Goal: Task Accomplishment & Management: Manage account settings

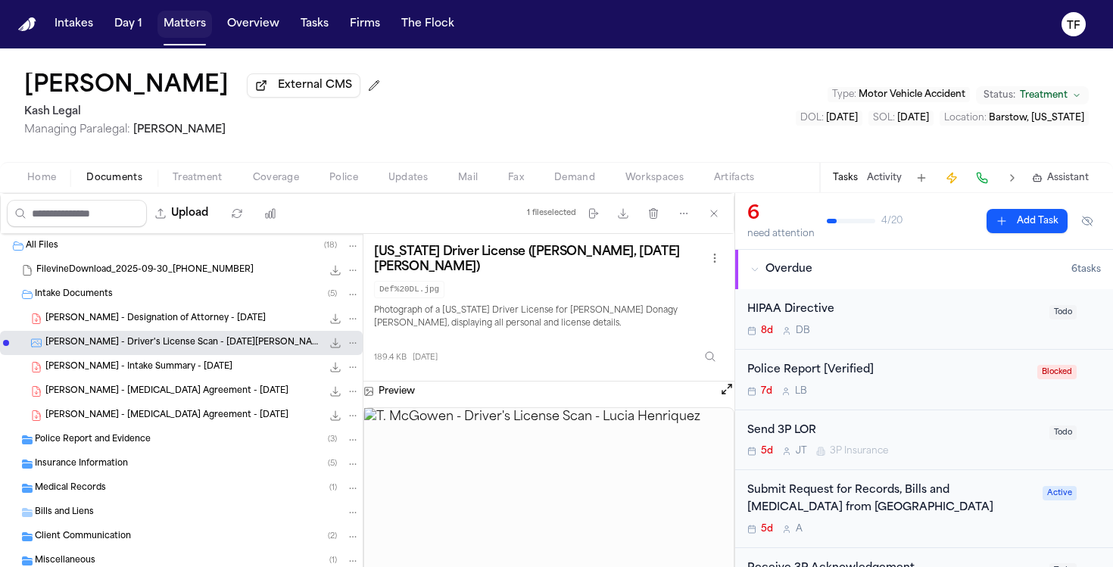
click at [179, 25] on button "Matters" at bounding box center [185, 24] width 55 height 27
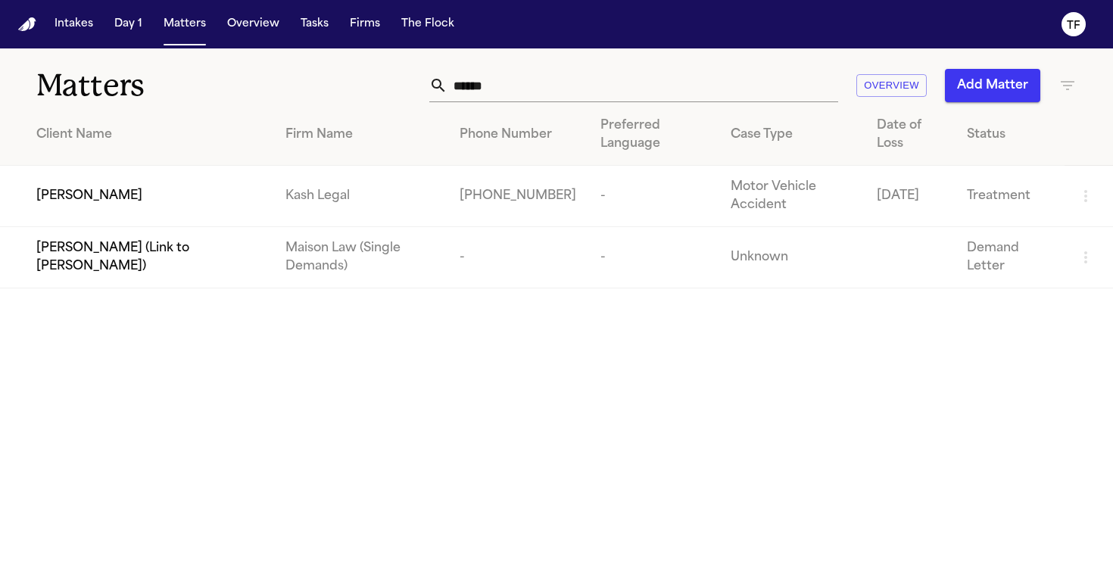
click at [521, 88] on input "******" at bounding box center [643, 85] width 391 height 33
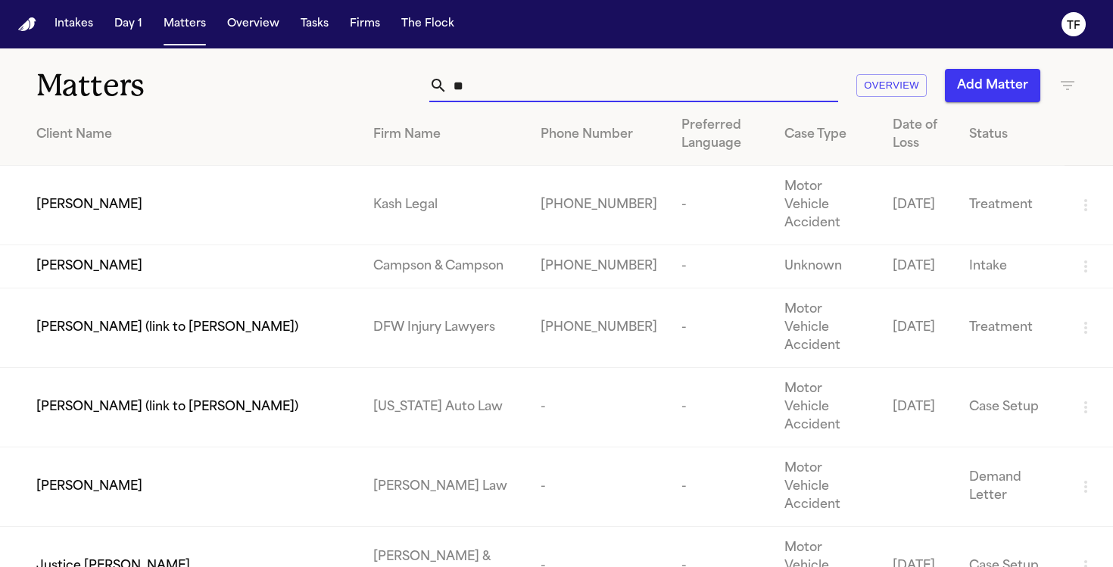
type input "*"
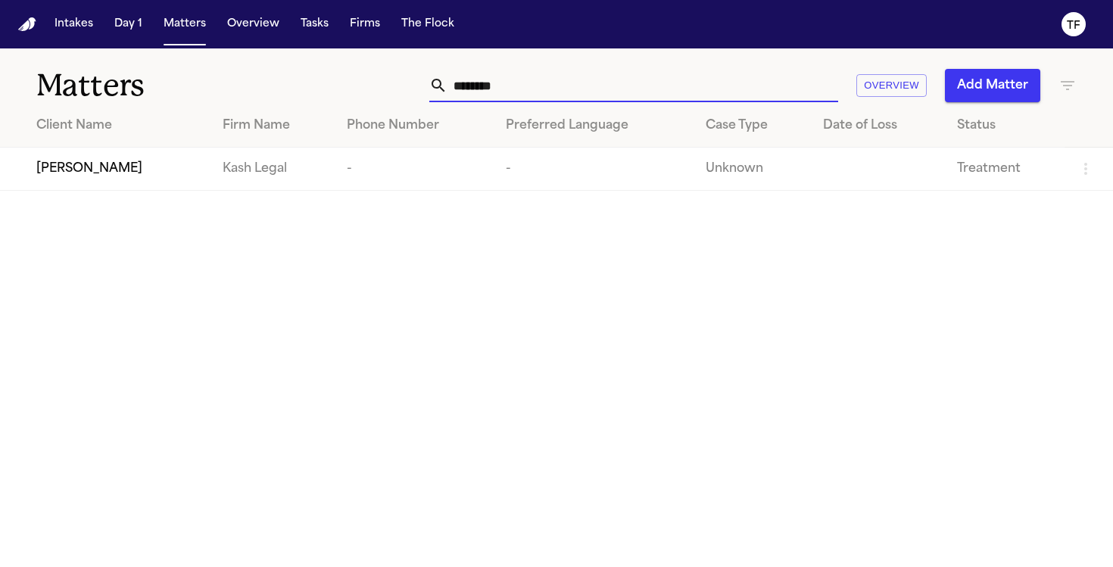
type input "********"
click at [268, 151] on td "Kash Legal" at bounding box center [273, 169] width 125 height 43
click at [89, 163] on span "[PERSON_NAME]" at bounding box center [89, 169] width 106 height 18
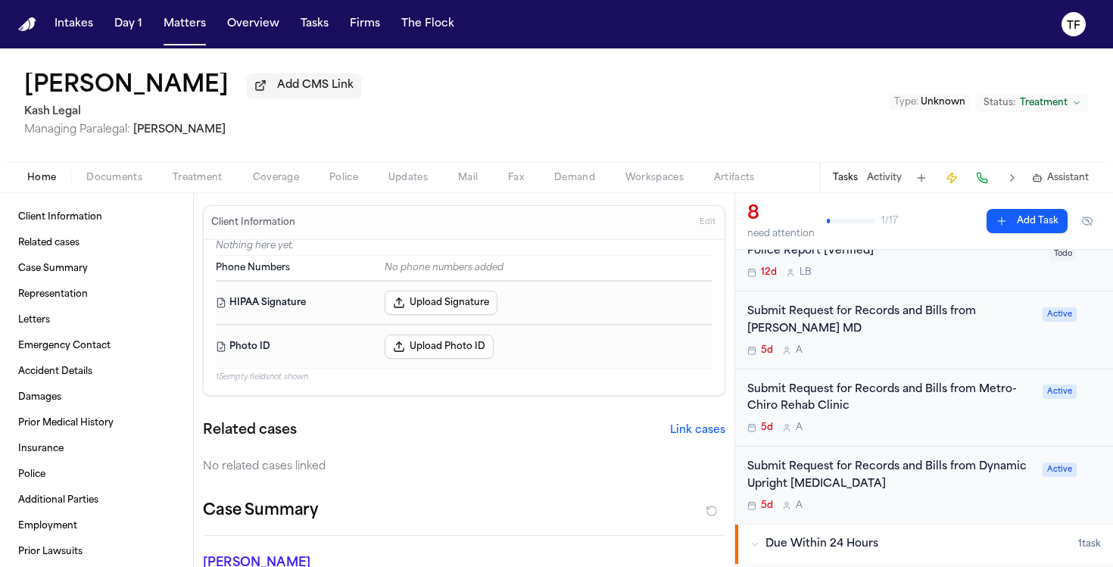
scroll to position [242, 0]
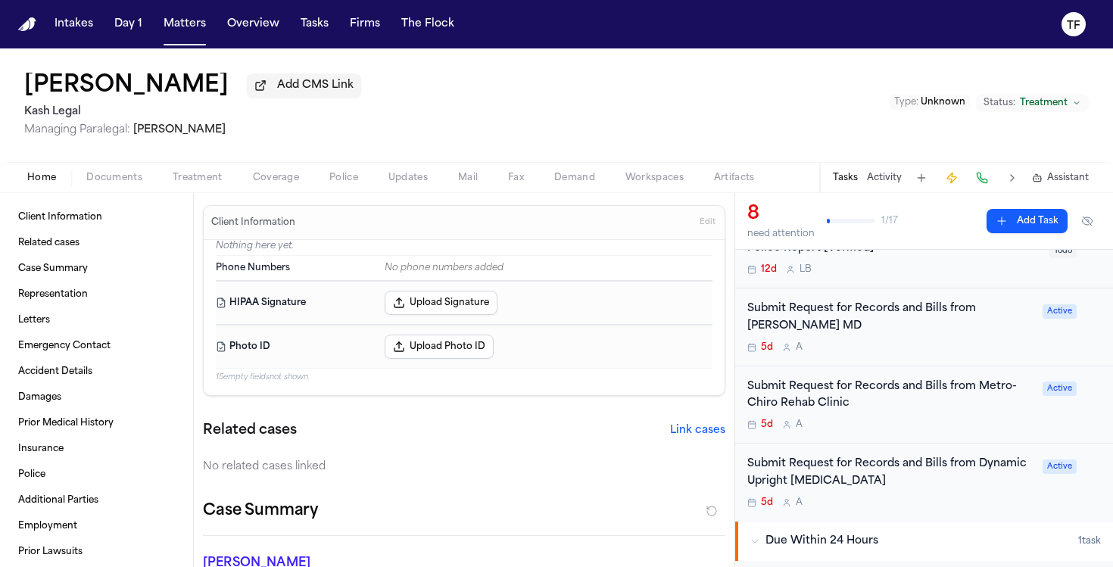
click at [957, 326] on div "Submit Request for Records and Bills from [PERSON_NAME] MD" at bounding box center [890, 318] width 286 height 35
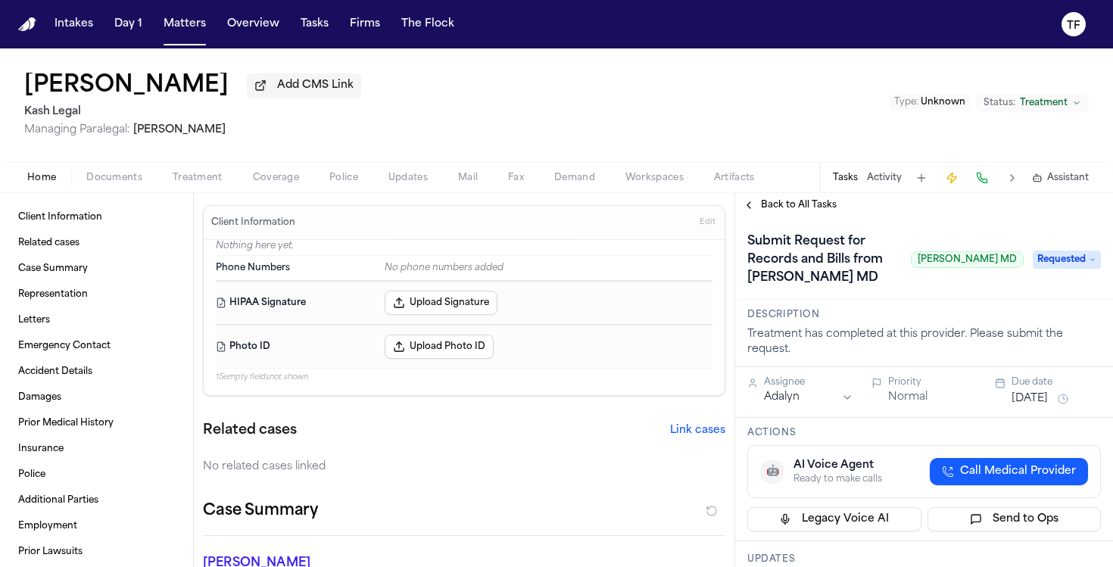
click at [1075, 267] on span "Requested" at bounding box center [1067, 260] width 68 height 18
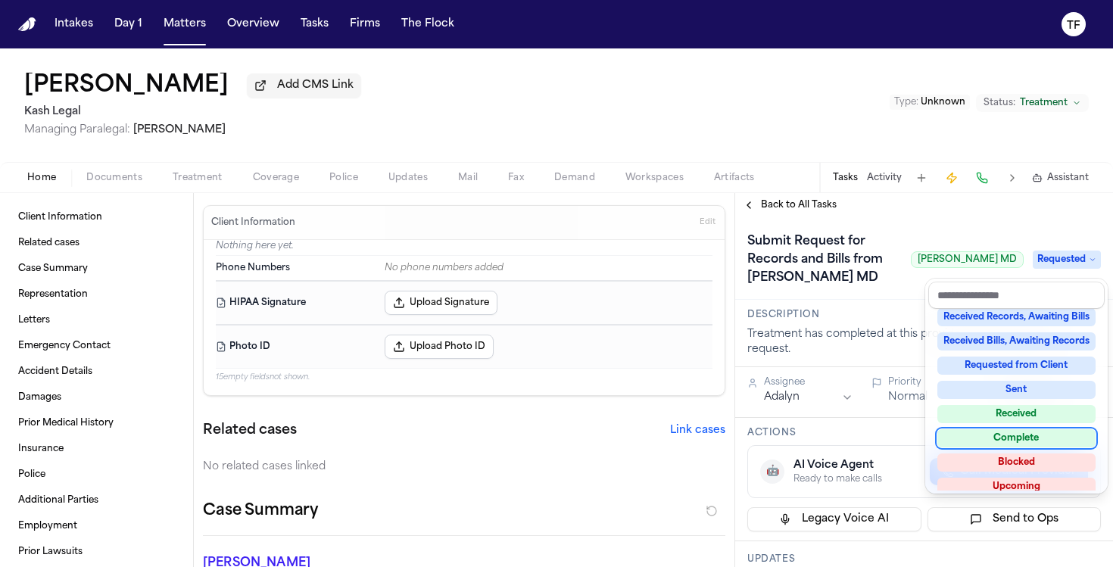
scroll to position [236, 0]
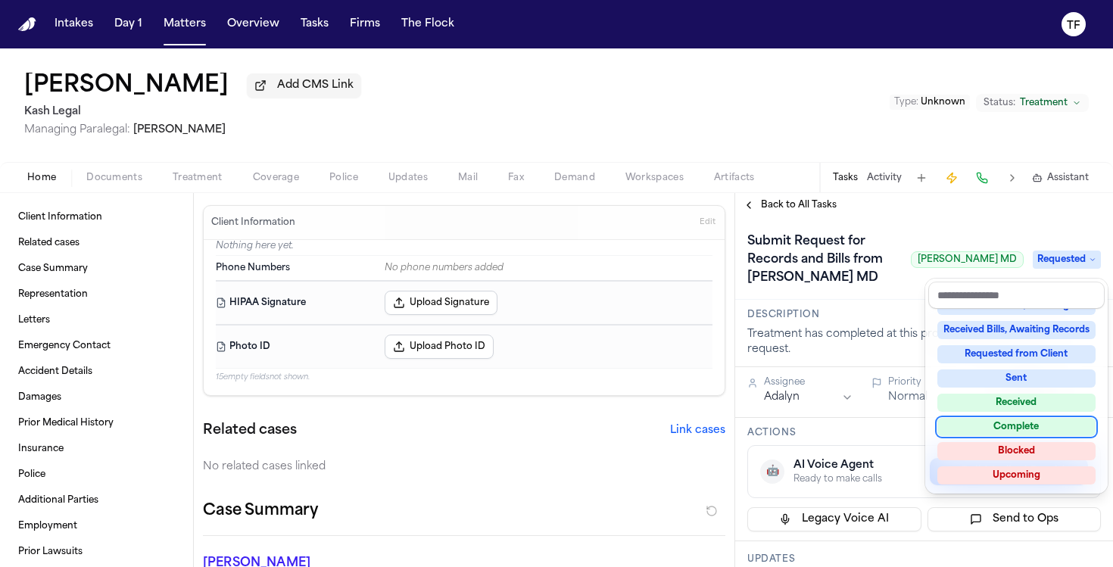
click at [1025, 420] on div "Complete" at bounding box center [1016, 427] width 158 height 18
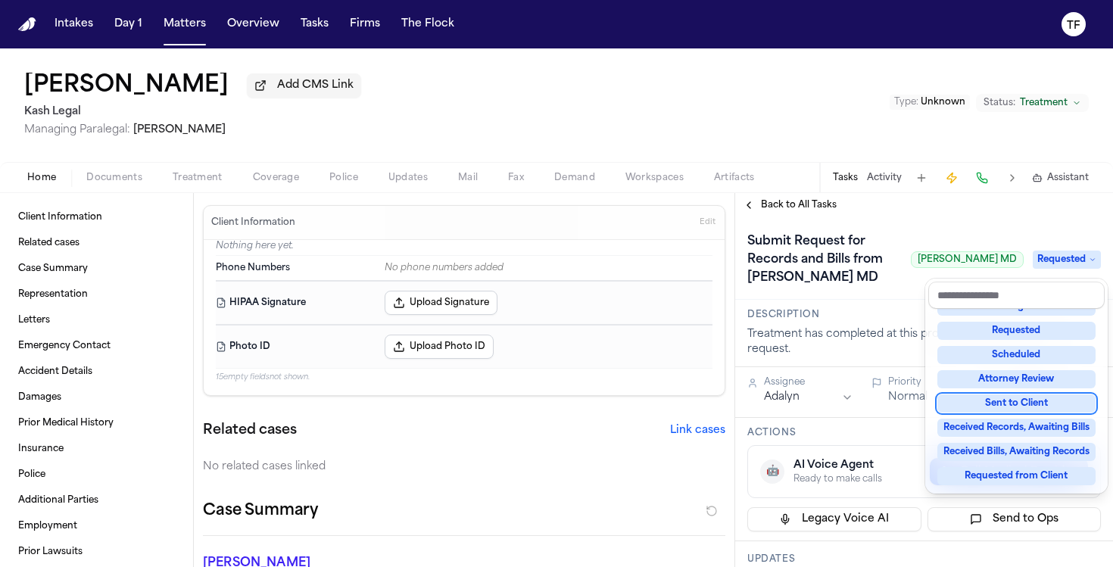
scroll to position [73, 0]
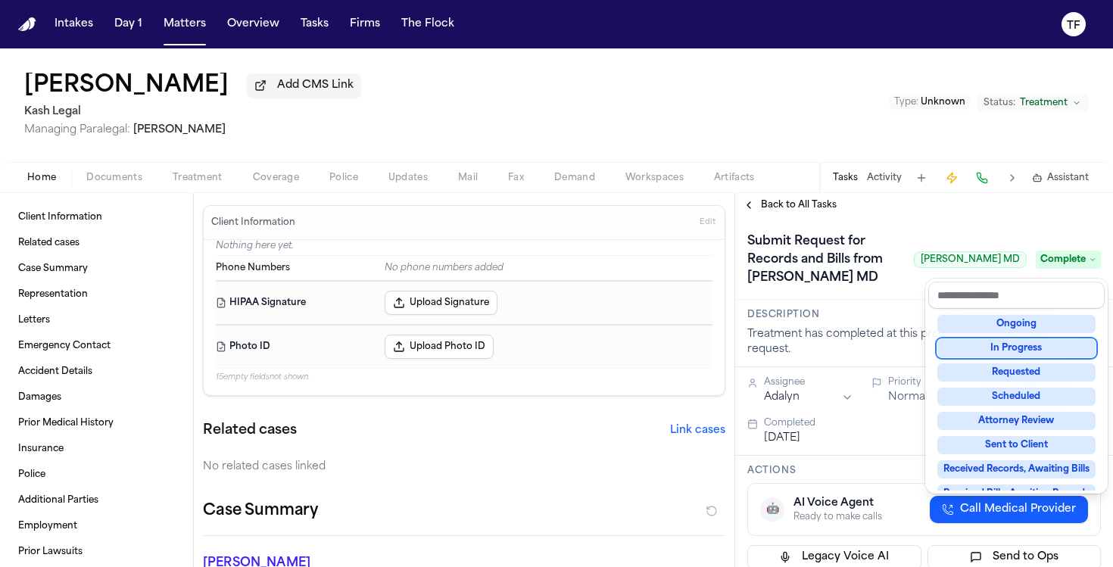
click at [763, 210] on div "**********" at bounding box center [924, 380] width 378 height 374
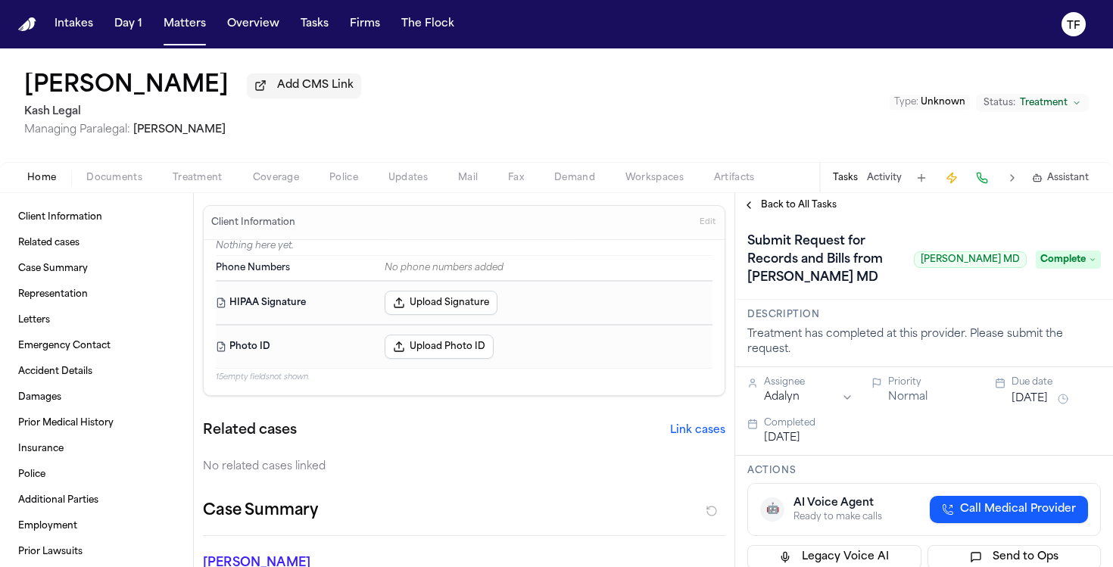
click at [763, 210] on span "Back to All Tasks" at bounding box center [799, 205] width 76 height 12
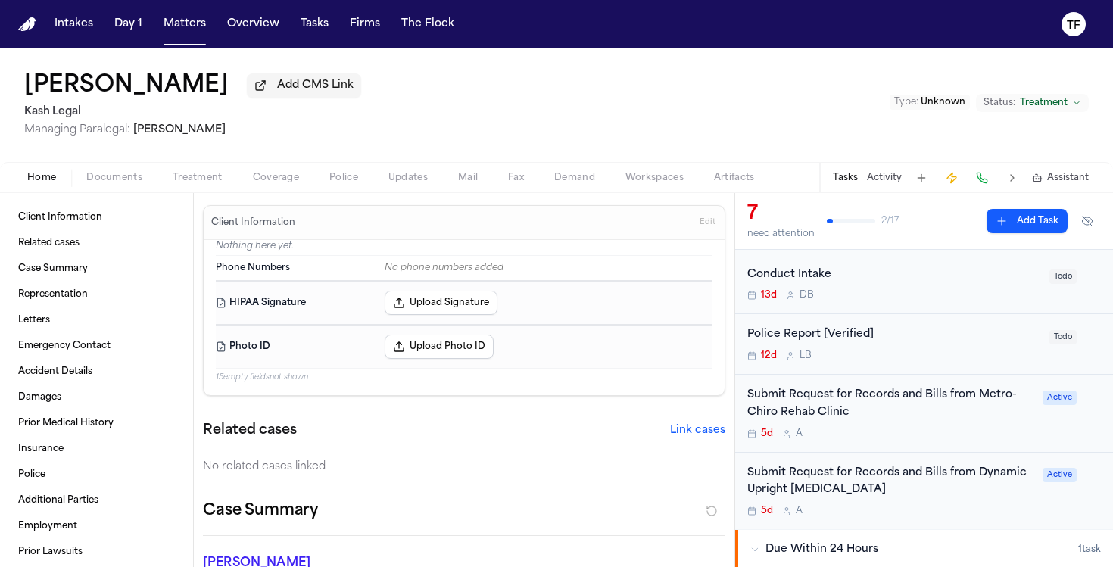
scroll to position [185, 0]
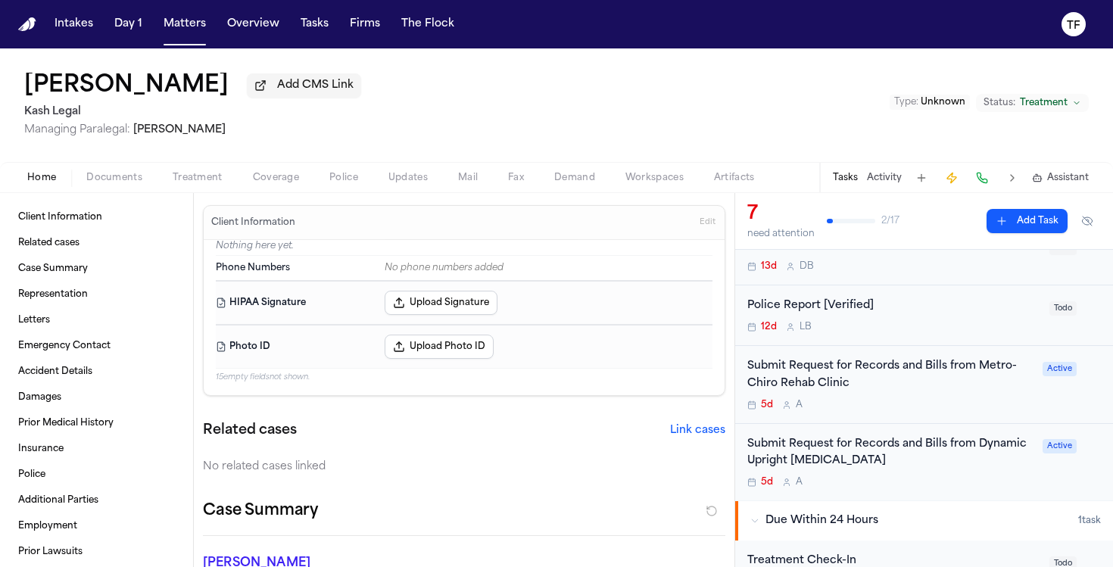
click at [943, 452] on div "Submit Request for Records and Bills from Dynamic Upright [MEDICAL_DATA]" at bounding box center [890, 453] width 286 height 35
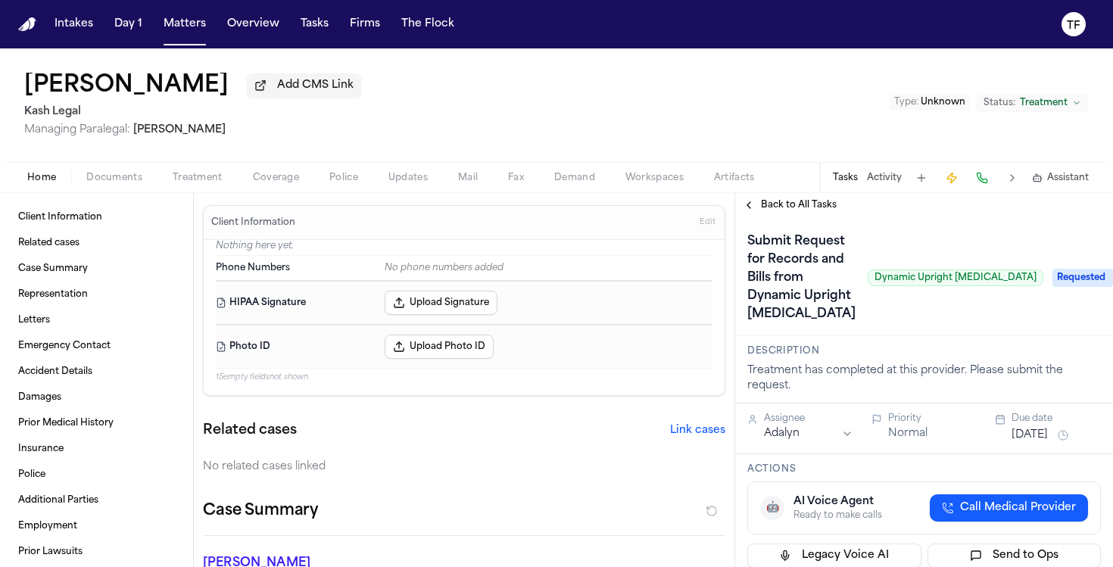
click at [1072, 269] on span "Requested" at bounding box center [1083, 278] width 61 height 18
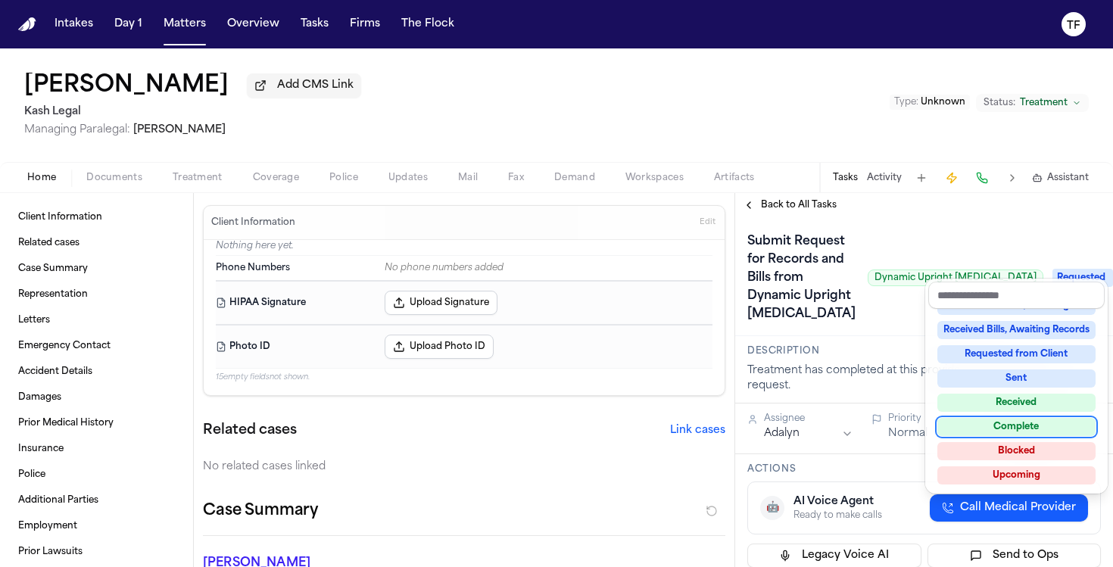
click at [1022, 435] on div "Complete" at bounding box center [1016, 427] width 158 height 18
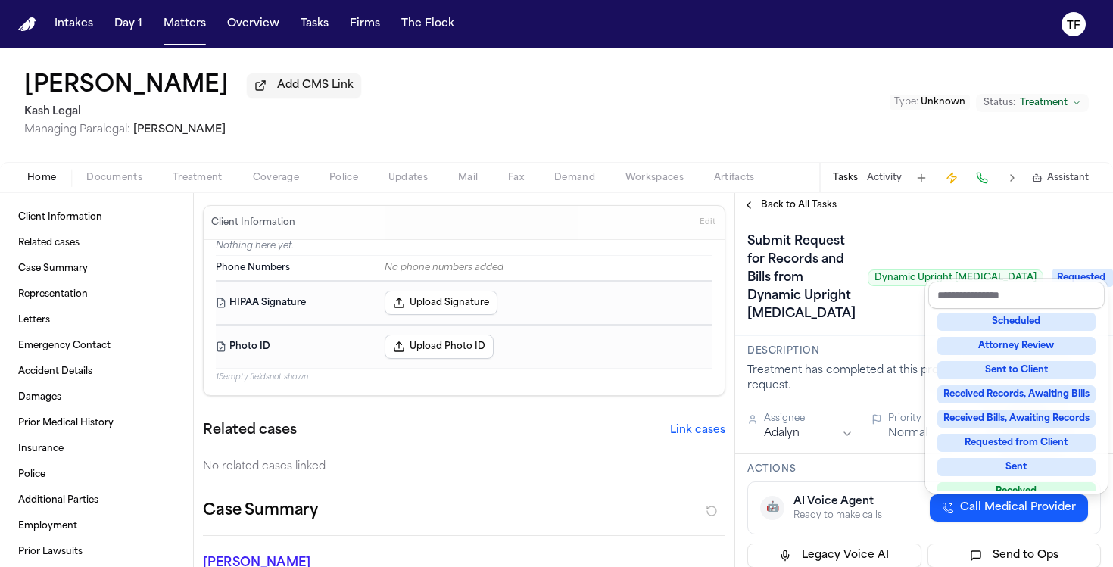
click at [1022, 435] on div "Not Applicable Pending To-Do Ongoing In Progress Requested Scheduled Attorney R…" at bounding box center [1016, 400] width 176 height 182
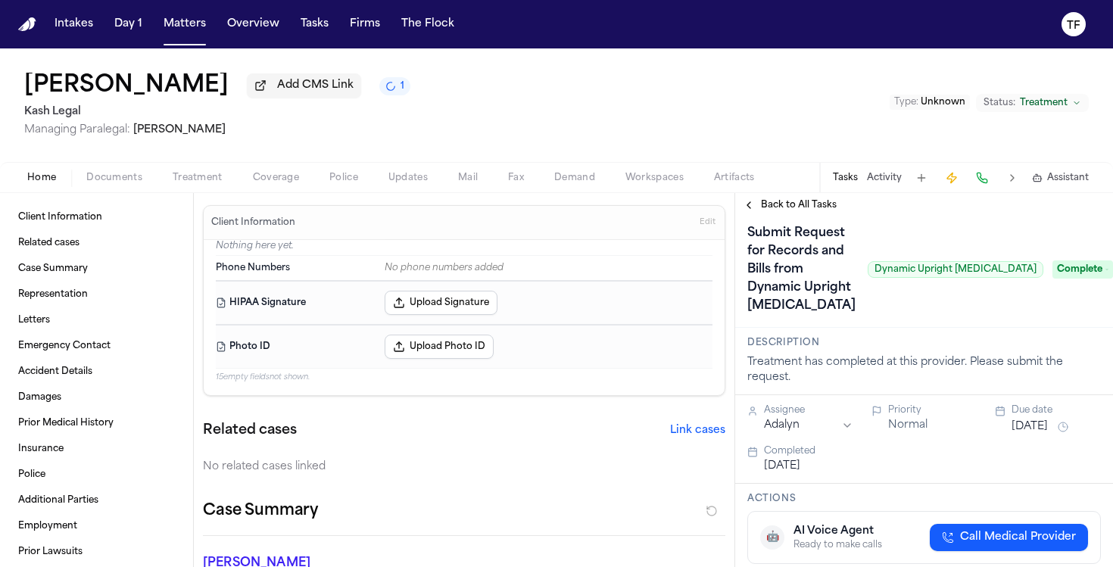
scroll to position [0, 0]
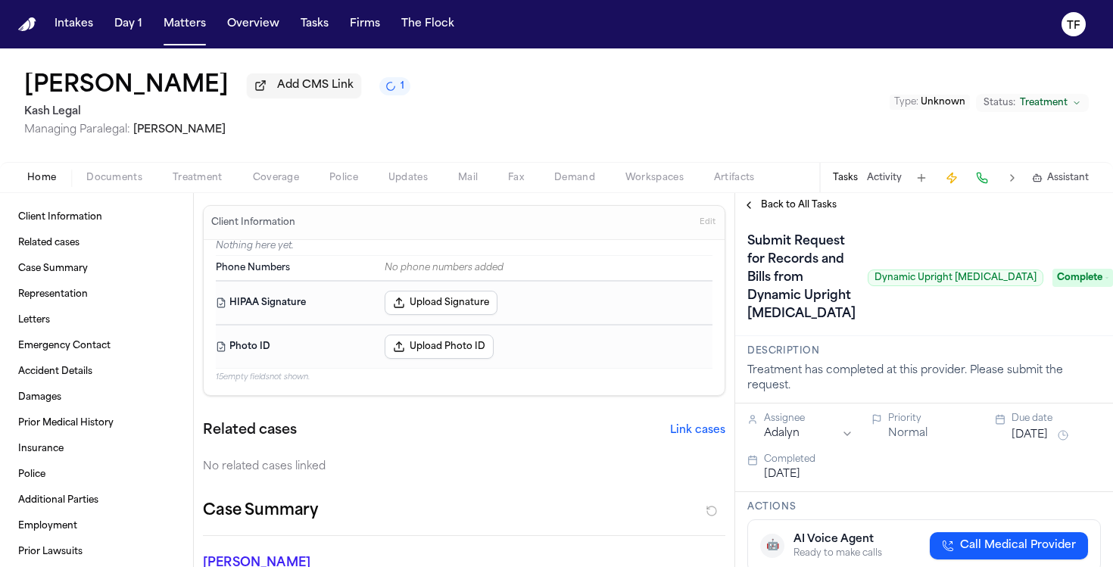
click at [759, 217] on div "Back to All Tasks" at bounding box center [924, 205] width 378 height 24
click at [758, 215] on div "Back to All Tasks" at bounding box center [924, 205] width 378 height 24
click at [756, 211] on button "Back to All Tasks" at bounding box center [789, 205] width 109 height 12
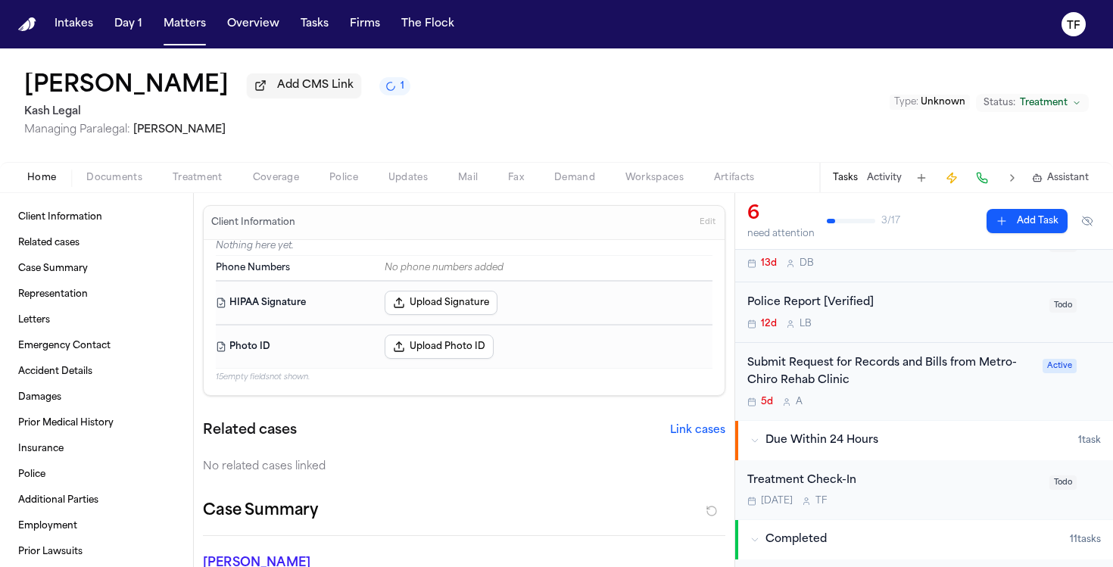
scroll to position [204, 0]
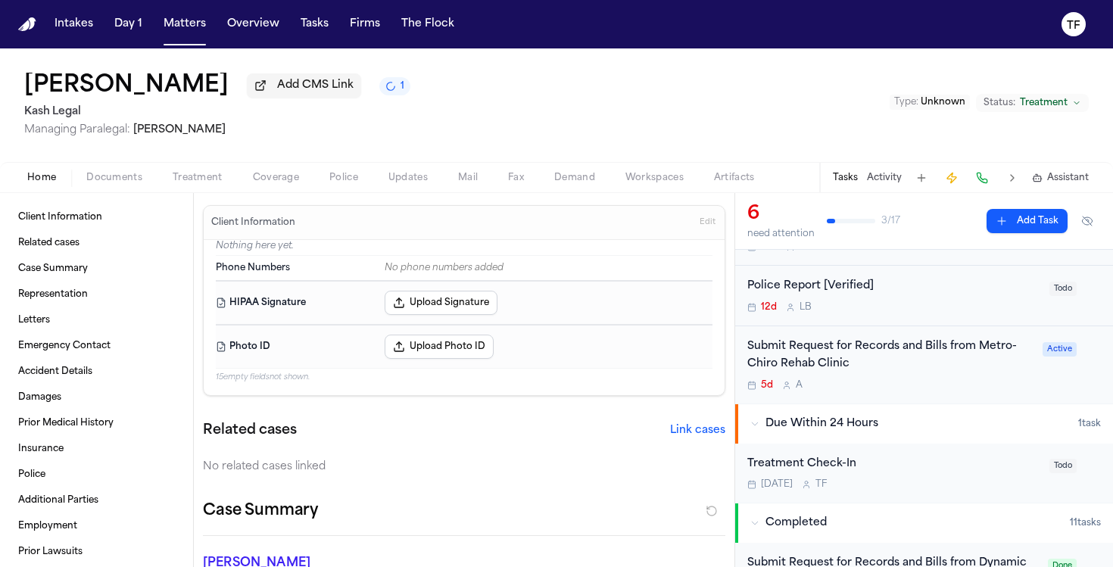
click at [870, 363] on div "Submit Request for Records and Bills from Metro-Chiro Rehab Clinic" at bounding box center [890, 355] width 286 height 35
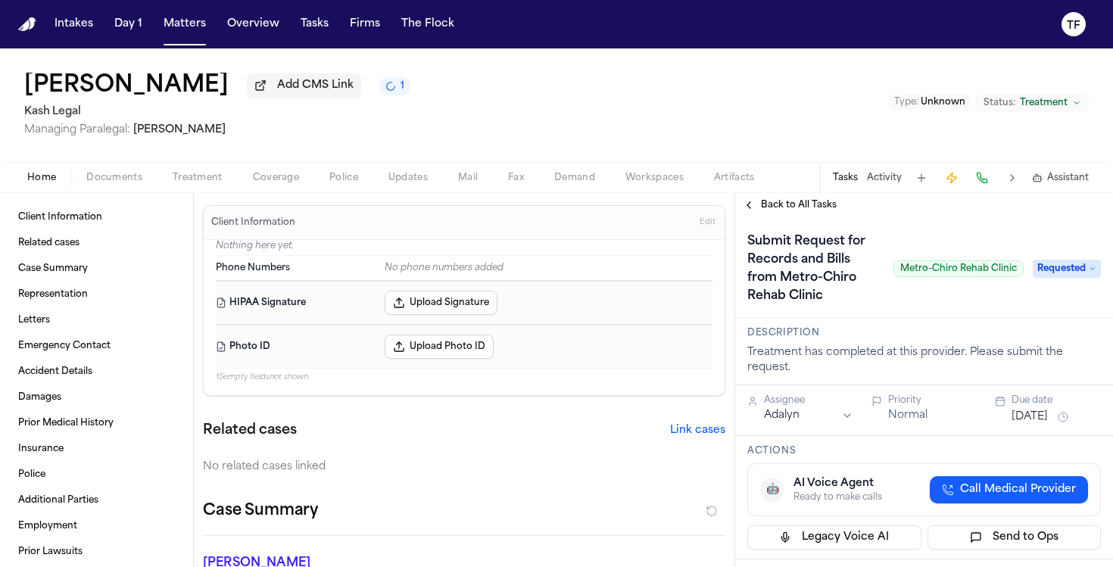
scroll to position [327, 0]
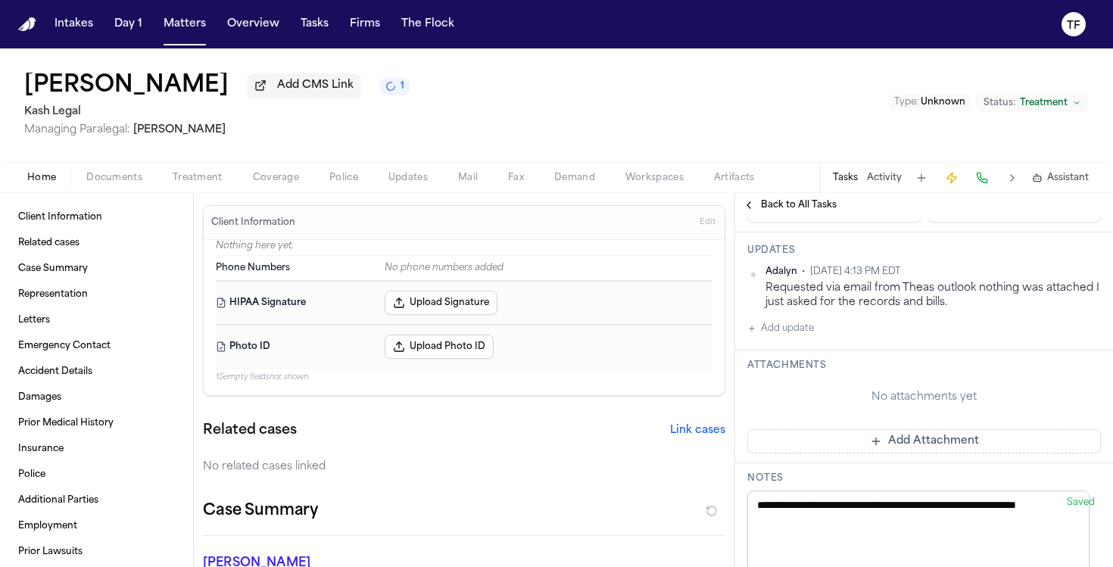
click at [744, 209] on button "Back to All Tasks" at bounding box center [789, 205] width 109 height 12
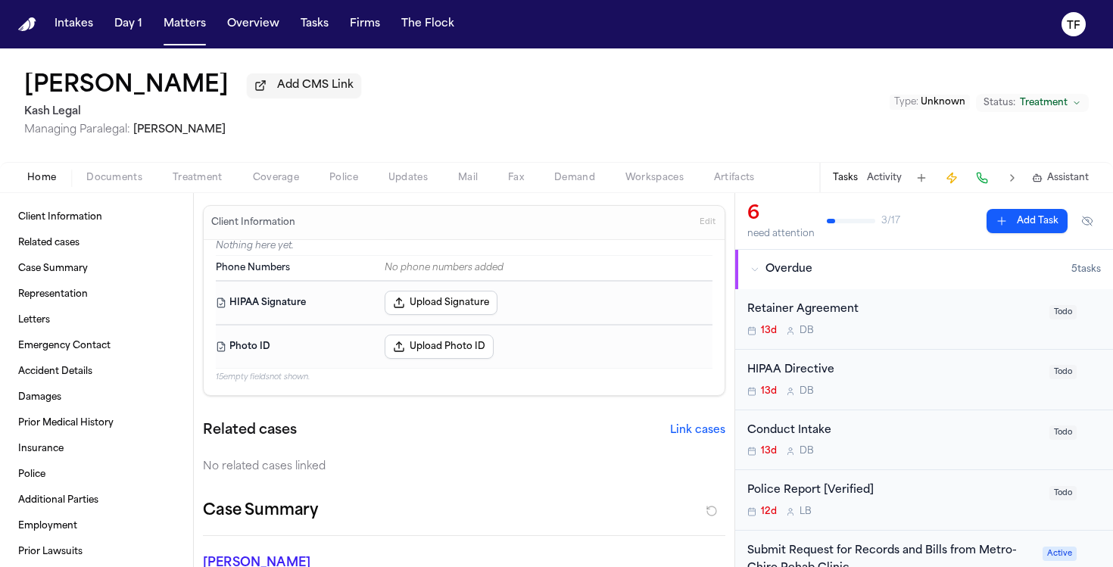
click at [176, 40] on nav "Intakes Day 1 Matters Overview Tasks Firms The Flock TF" at bounding box center [556, 24] width 1113 height 48
click at [177, 34] on button "Matters" at bounding box center [185, 24] width 55 height 27
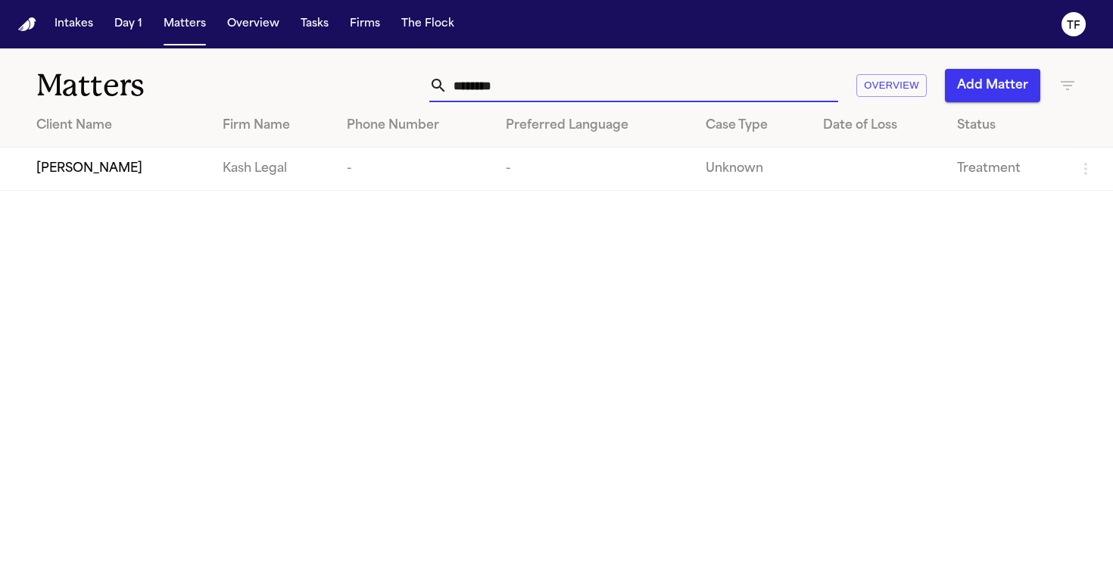
click at [690, 101] on input "********" at bounding box center [643, 85] width 391 height 33
click at [689, 101] on input "********" at bounding box center [643, 85] width 391 height 33
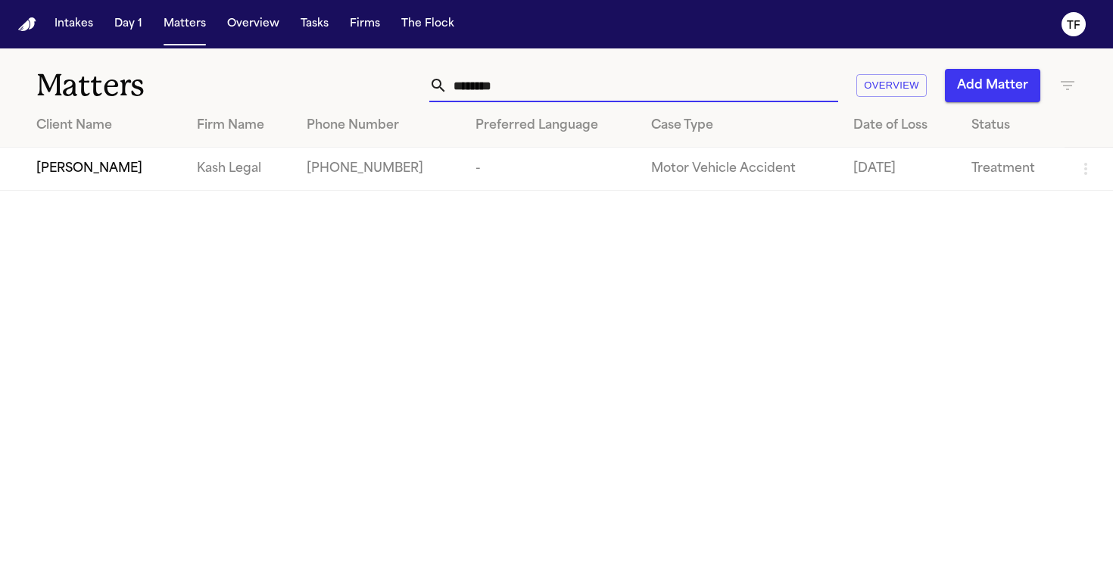
type input "********"
click at [145, 155] on td "[PERSON_NAME]" at bounding box center [92, 169] width 185 height 43
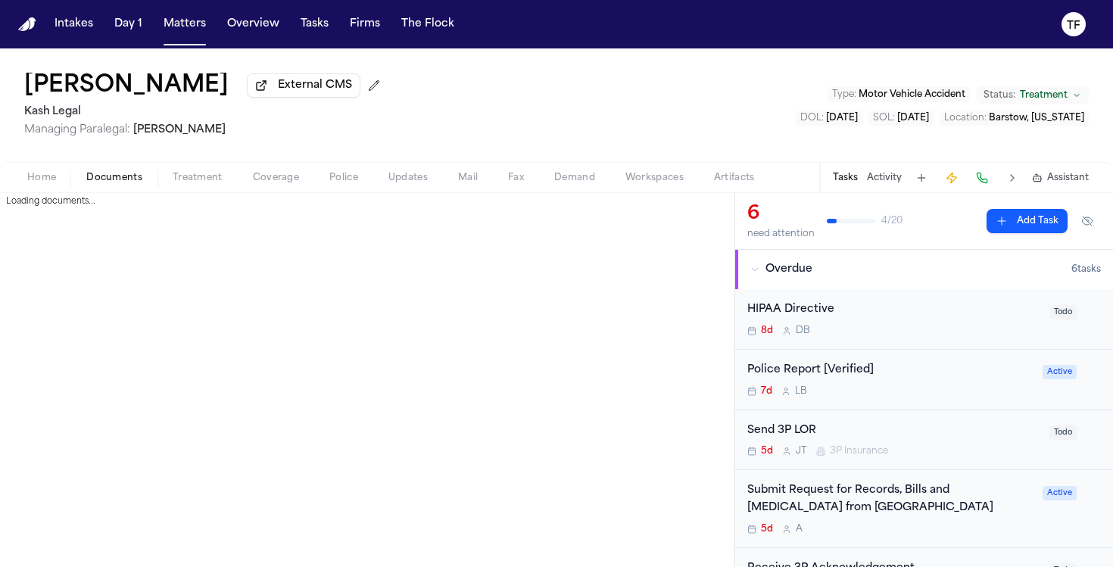
click at [121, 179] on span "Documents" at bounding box center [114, 178] width 56 height 12
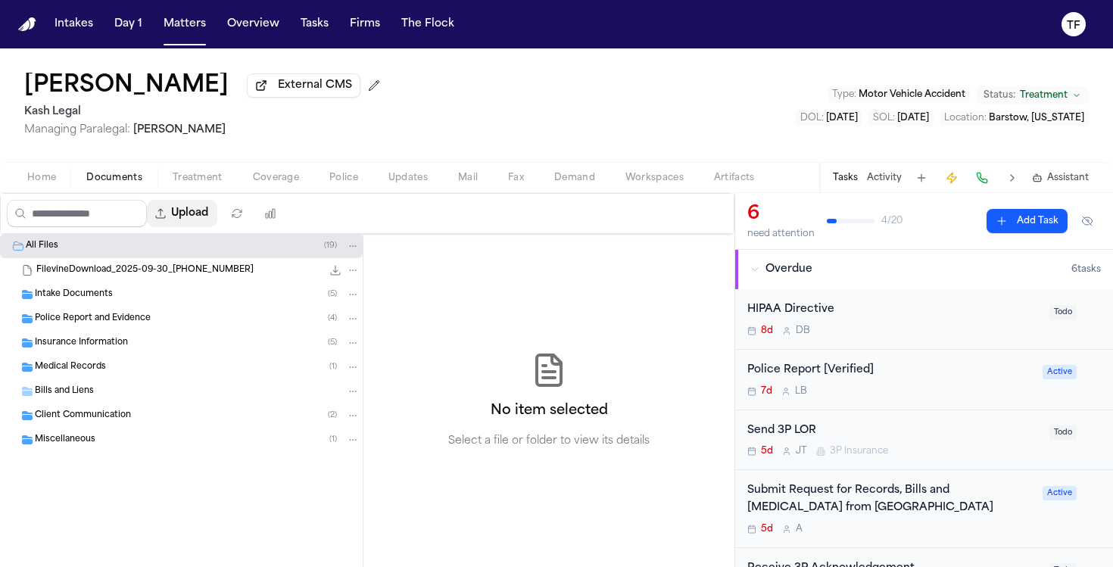
click at [213, 220] on button "Upload" at bounding box center [182, 213] width 70 height 27
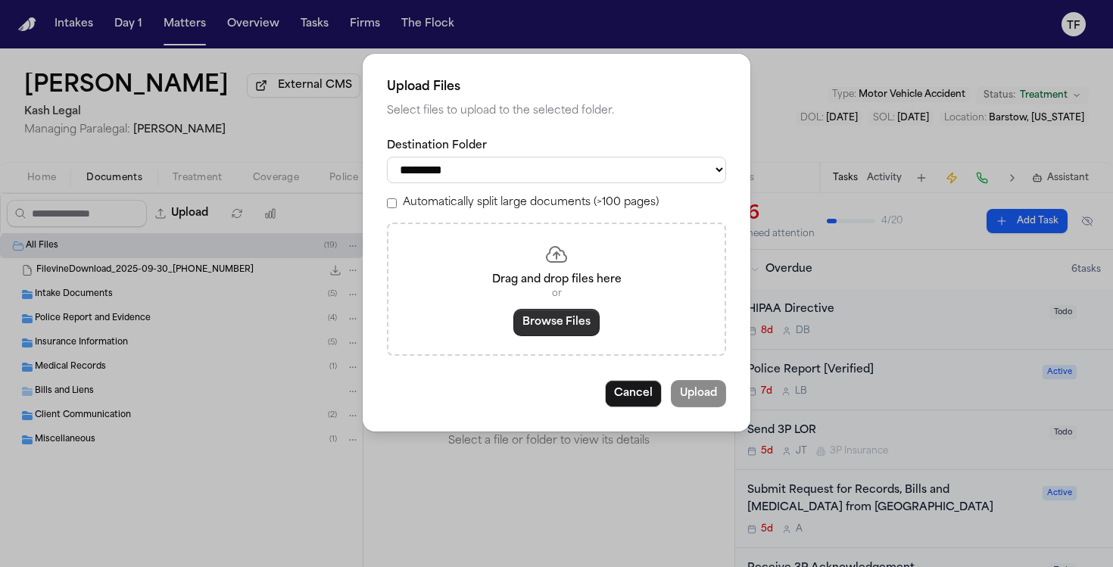
click at [556, 322] on button "Browse Files" at bounding box center [556, 322] width 86 height 27
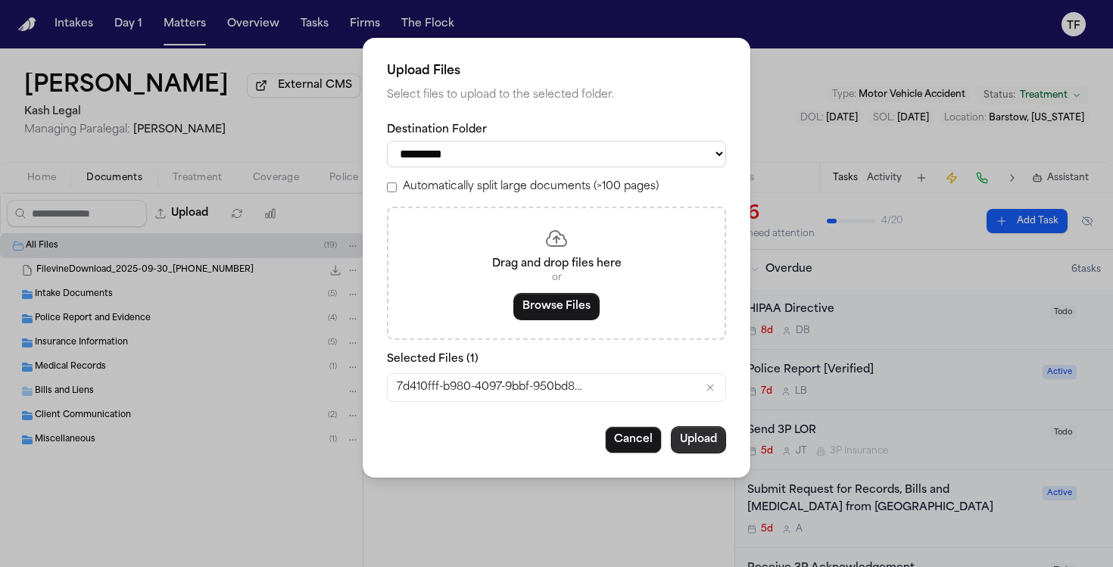
click at [697, 454] on button "Upload" at bounding box center [698, 439] width 55 height 27
